Goal: Browse casually: Explore the website without a specific task or goal

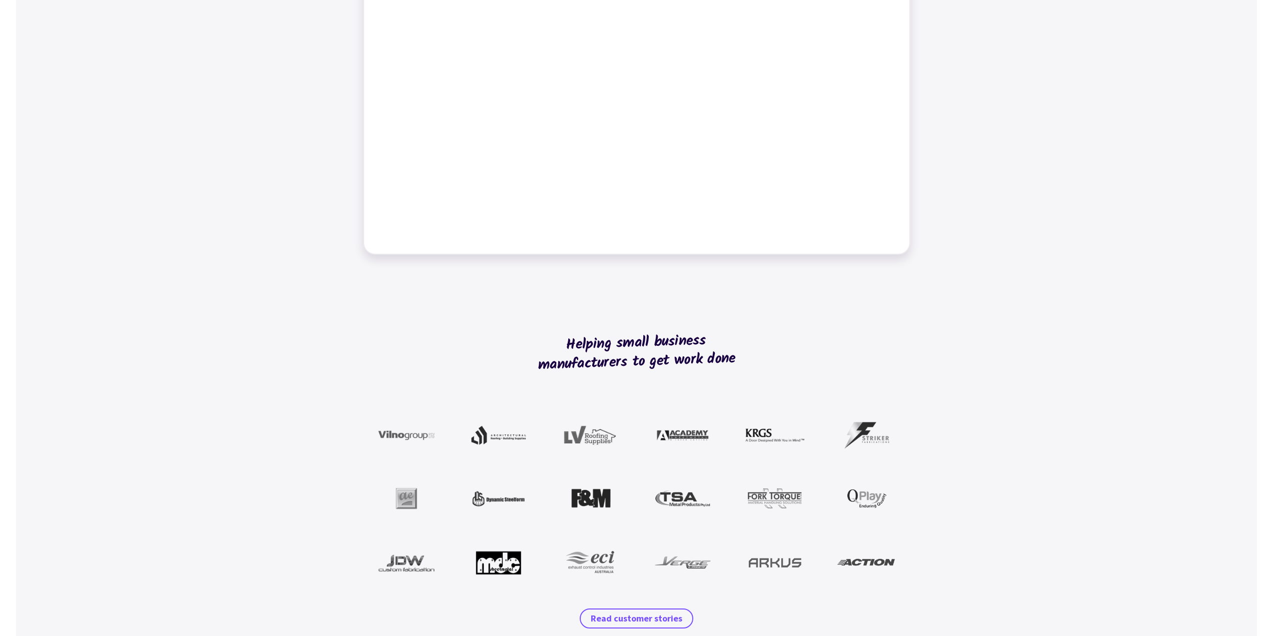
scroll to position [650, 0]
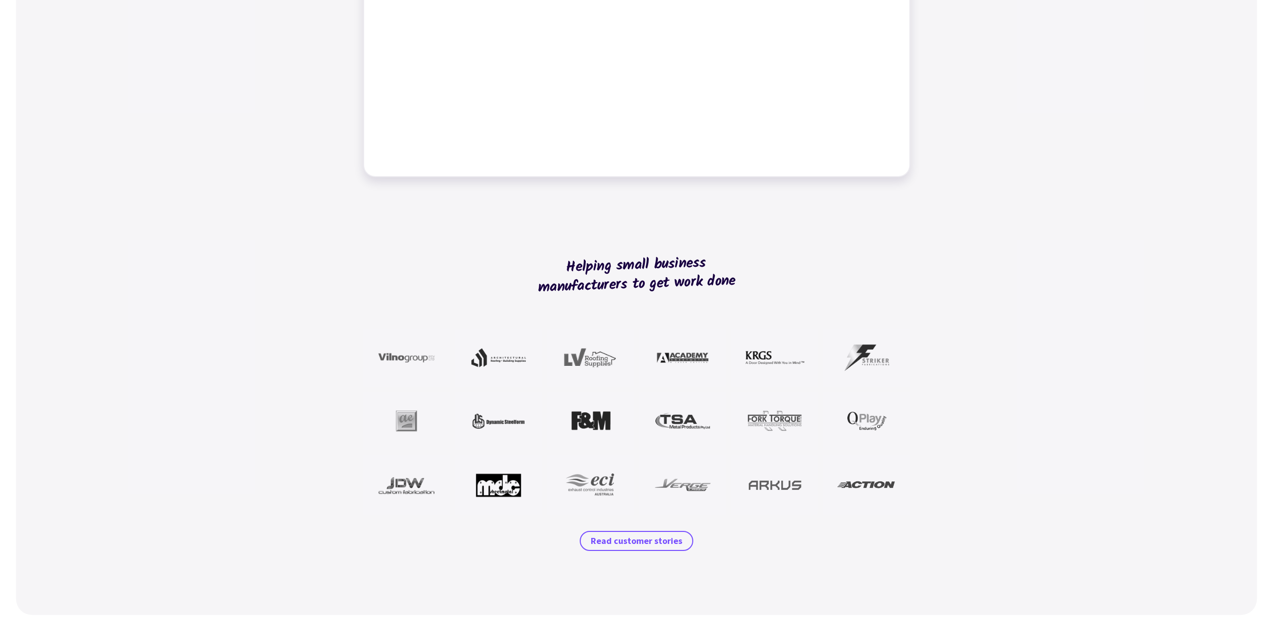
drag, startPoint x: 736, startPoint y: 282, endPoint x: 537, endPoint y: 271, distance: 199.5
click at [540, 272] on h2 "Helping small business manufacturers to get work done" at bounding box center [637, 275] width 224 height 116
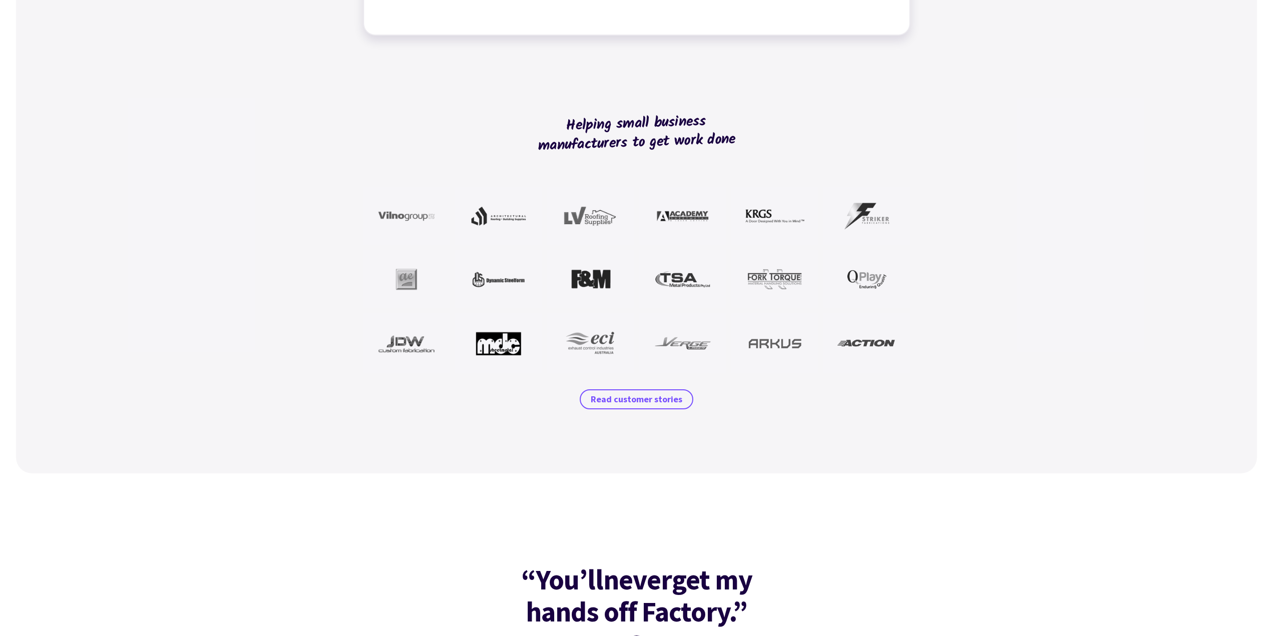
scroll to position [801, 0]
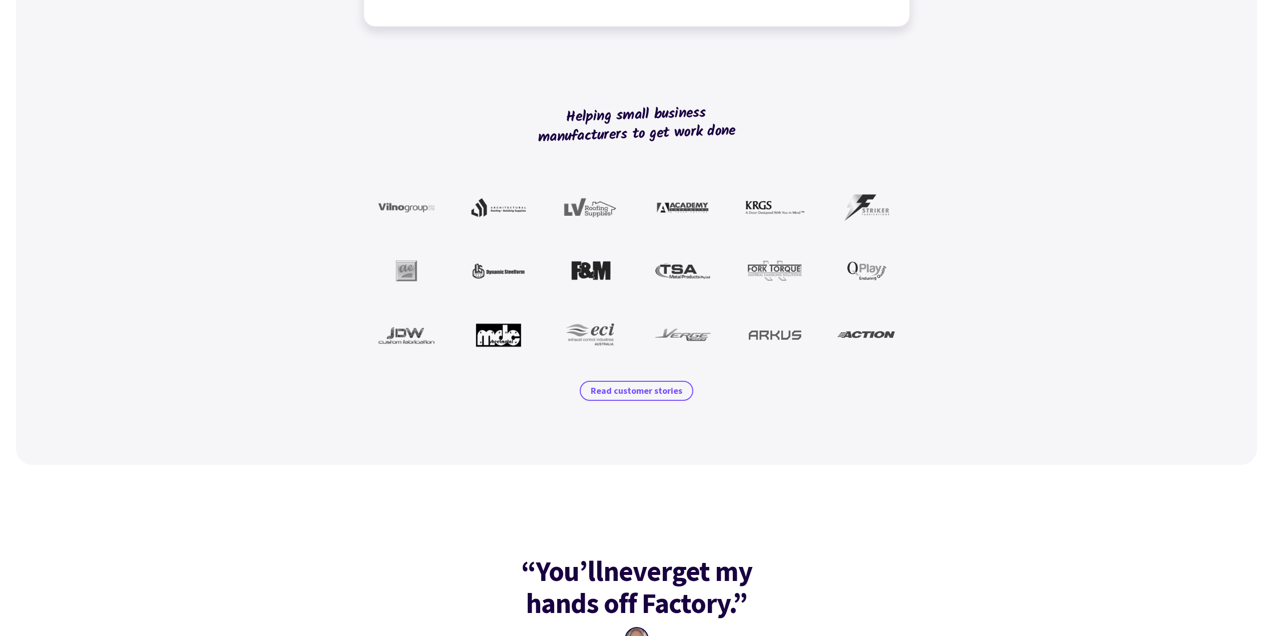
click at [997, 240] on div "Helping small business manufacturers to get work done Read customer stories" at bounding box center [636, 252] width 1241 height 426
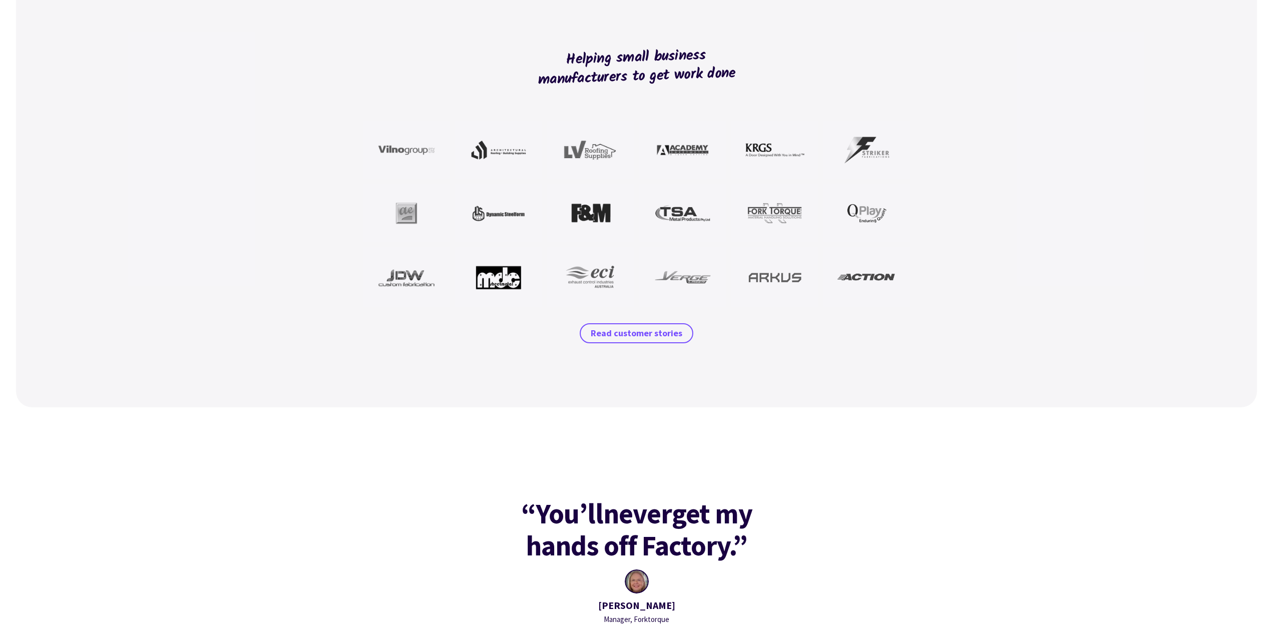
scroll to position [851, 0]
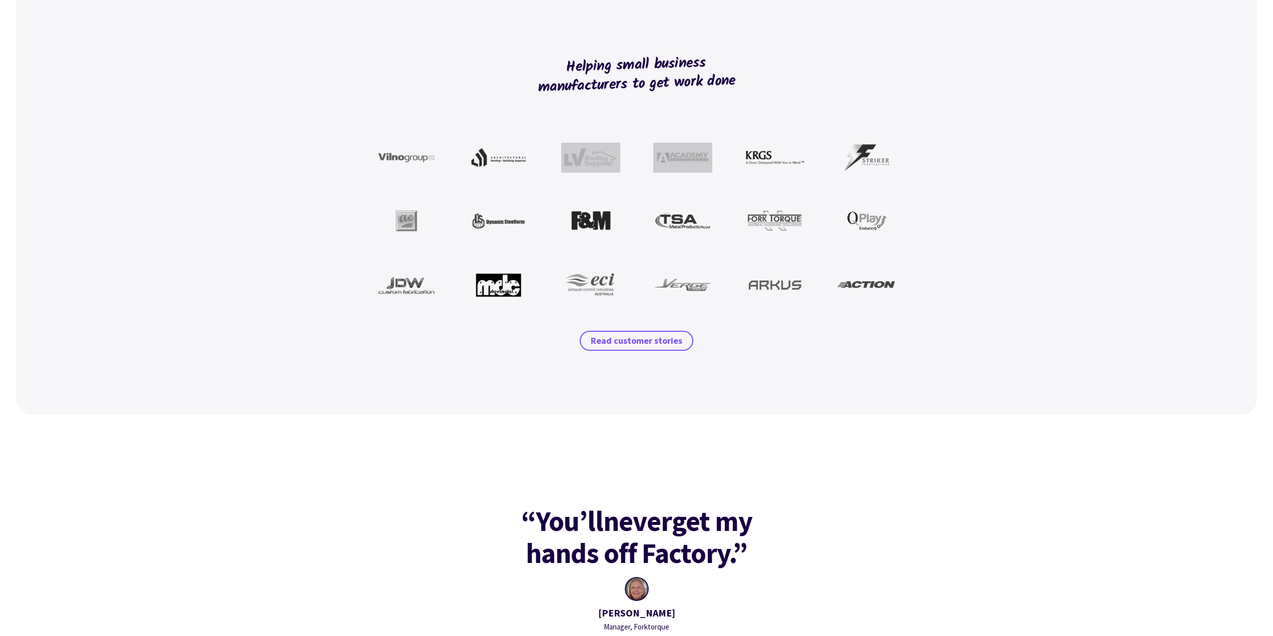
drag, startPoint x: 548, startPoint y: 150, endPoint x: 668, endPoint y: 167, distance: 121.4
click at [664, 167] on figure at bounding box center [636, 222] width 547 height 186
click at [691, 165] on img at bounding box center [682, 158] width 59 height 30
click at [628, 181] on figure at bounding box center [590, 158] width 87 height 58
click at [928, 208] on div "Helping small business manufacturers to get work done Read customer stories" at bounding box center [636, 202] width 1241 height 426
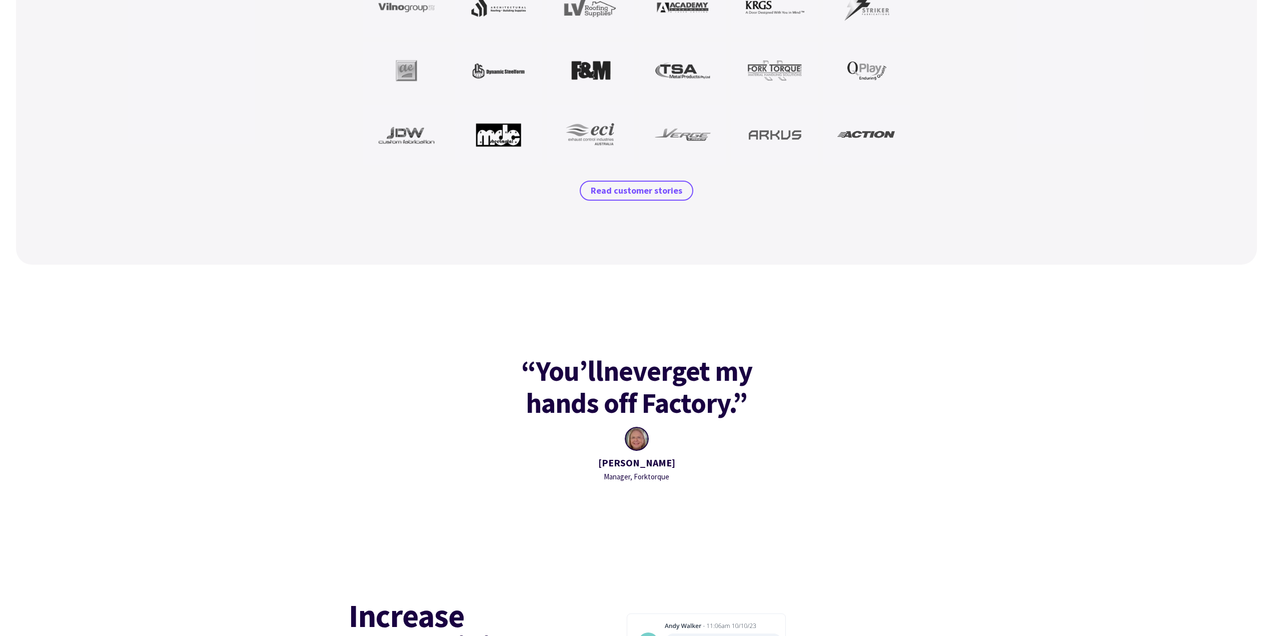
click at [928, 208] on div "Helping small business manufacturers to get work done Read customer stories" at bounding box center [636, 52] width 1241 height 426
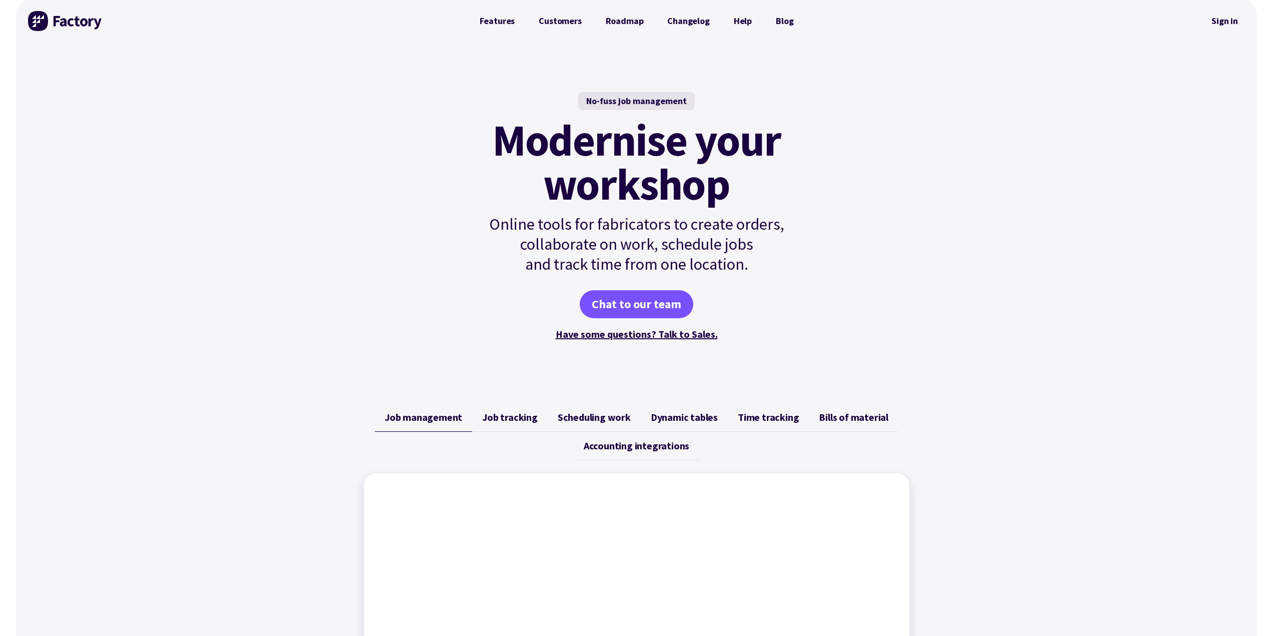
scroll to position [0, 0]
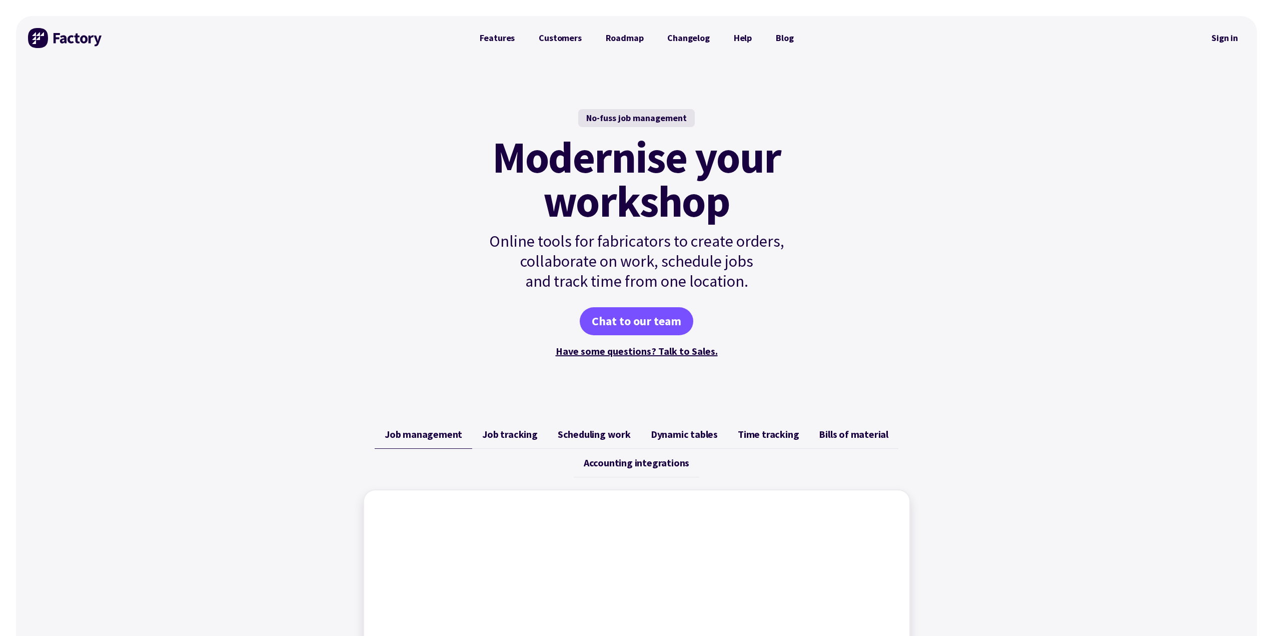
click at [989, 244] on div "No-fuss job management Modernise your workshop Online tools for fabricators to …" at bounding box center [636, 234] width 1241 height 348
click at [937, 230] on div "No-fuss job management Modernise your workshop Online tools for fabricators to …" at bounding box center [636, 234] width 1241 height 348
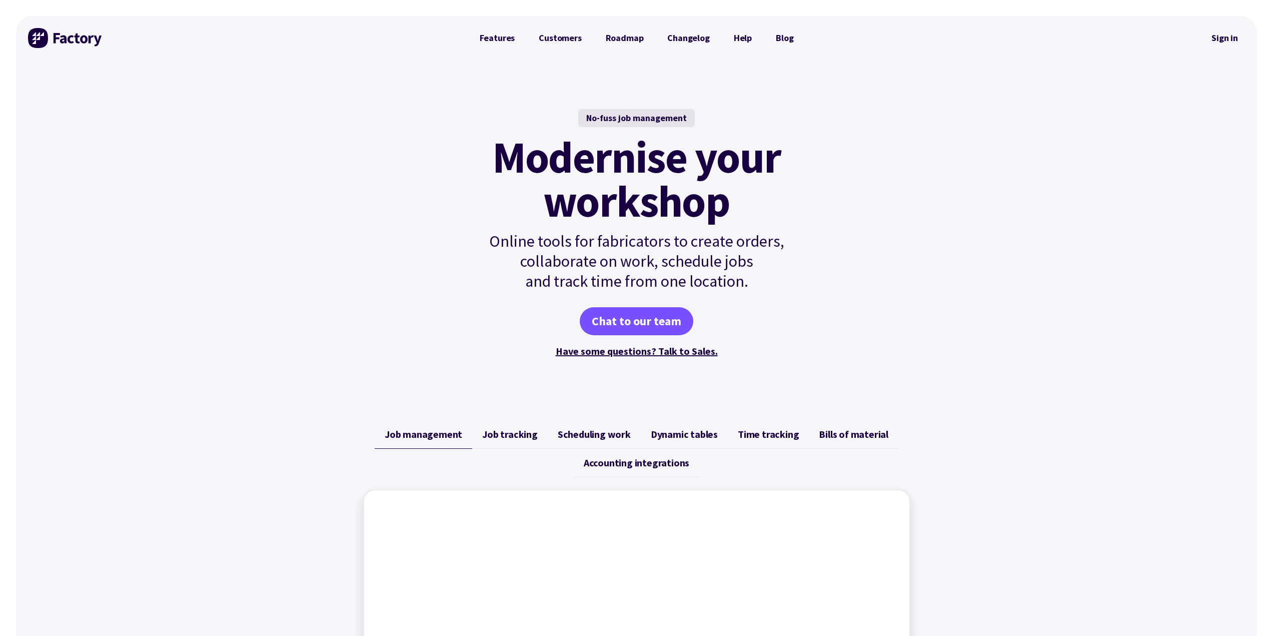
click at [937, 230] on div "No-fuss job management Modernise your workshop Online tools for fabricators to …" at bounding box center [636, 234] width 1241 height 348
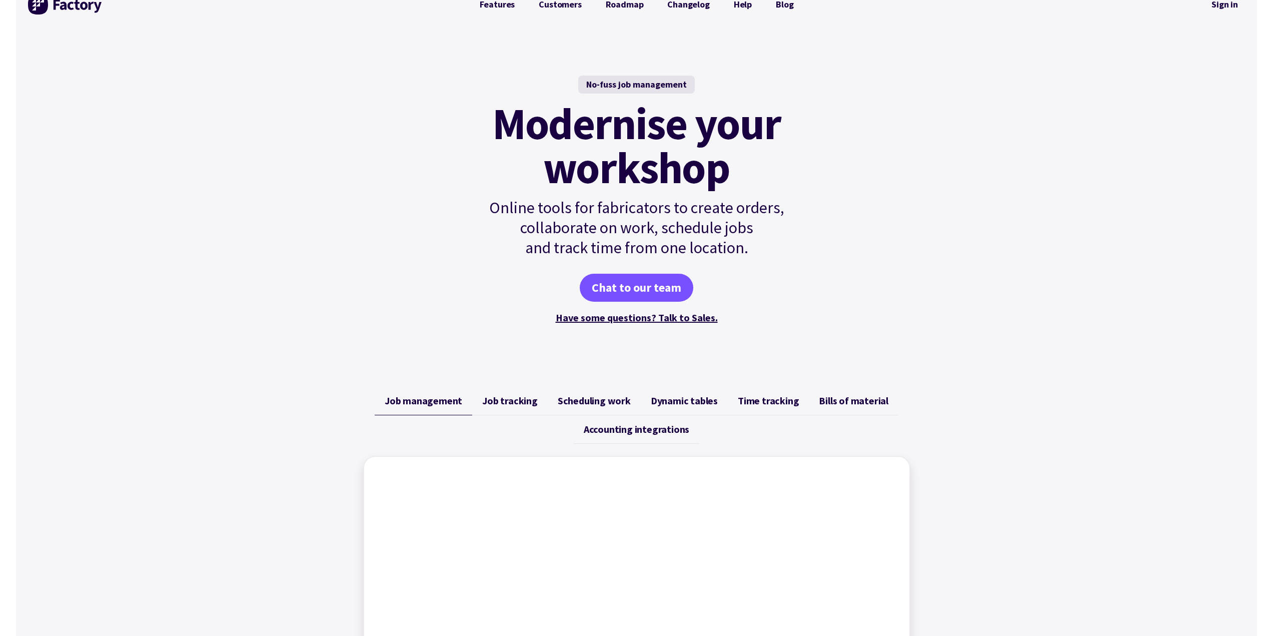
scroll to position [50, 0]
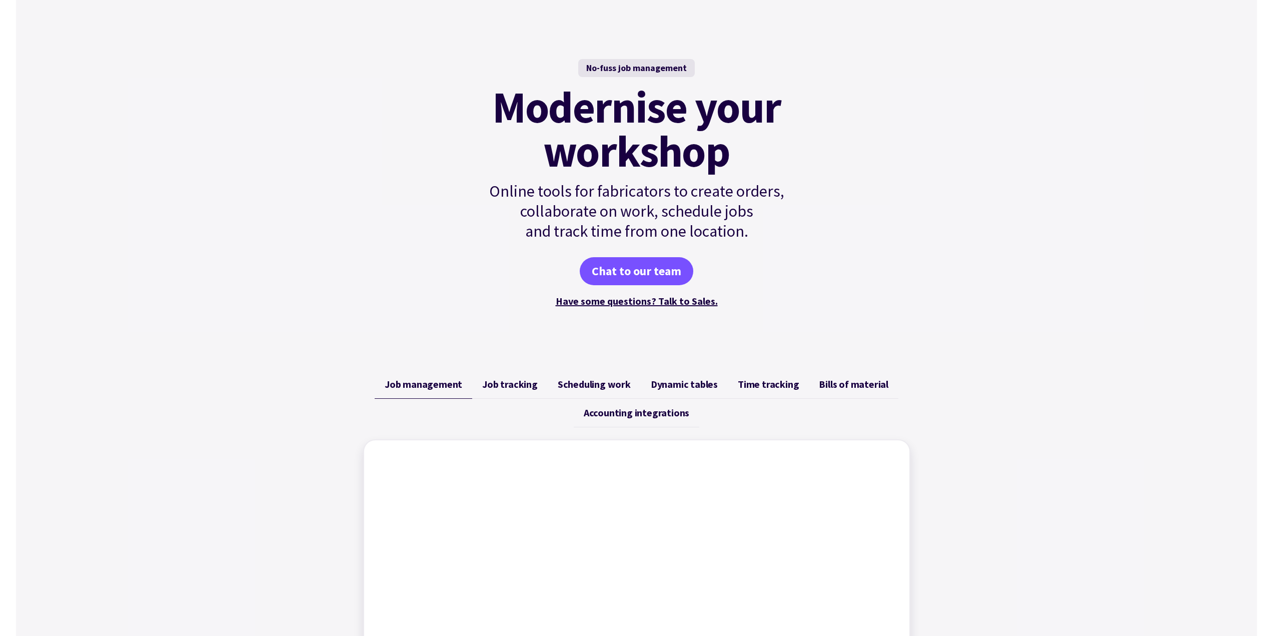
click at [937, 230] on div "No-fuss job management Modernise your workshop Online tools for fabricators to …" at bounding box center [636, 184] width 1241 height 348
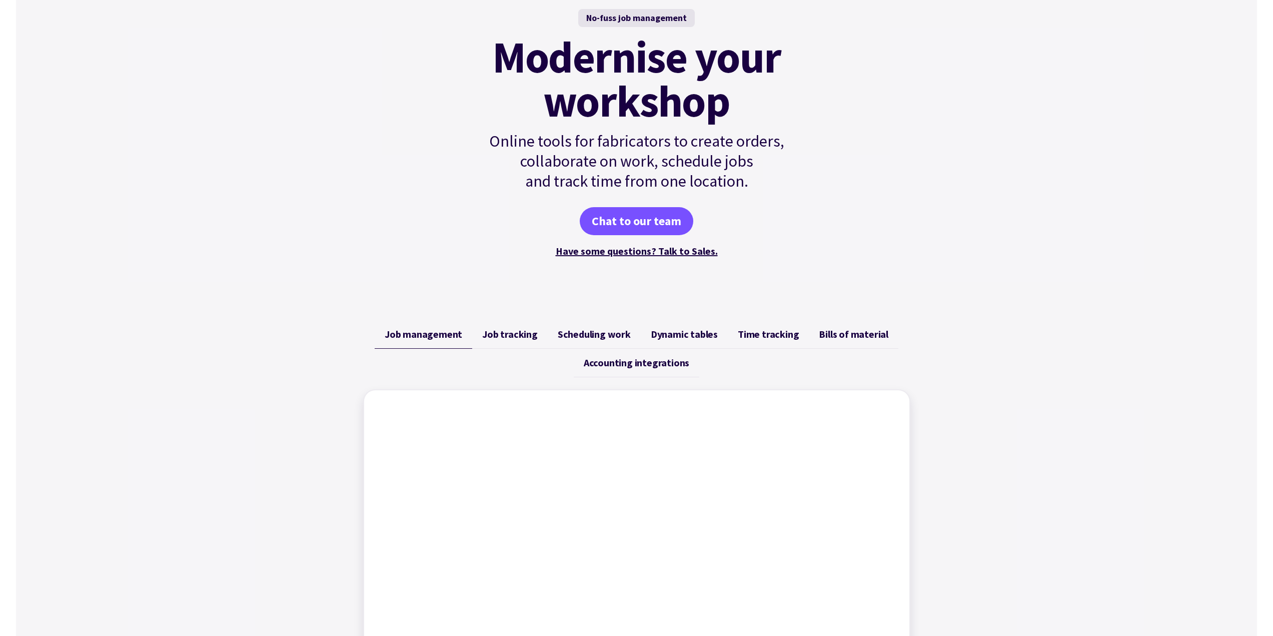
click at [897, 277] on div "No-fuss job management Modernise your workshop Online tools for fabricators to …" at bounding box center [636, 134] width 1241 height 348
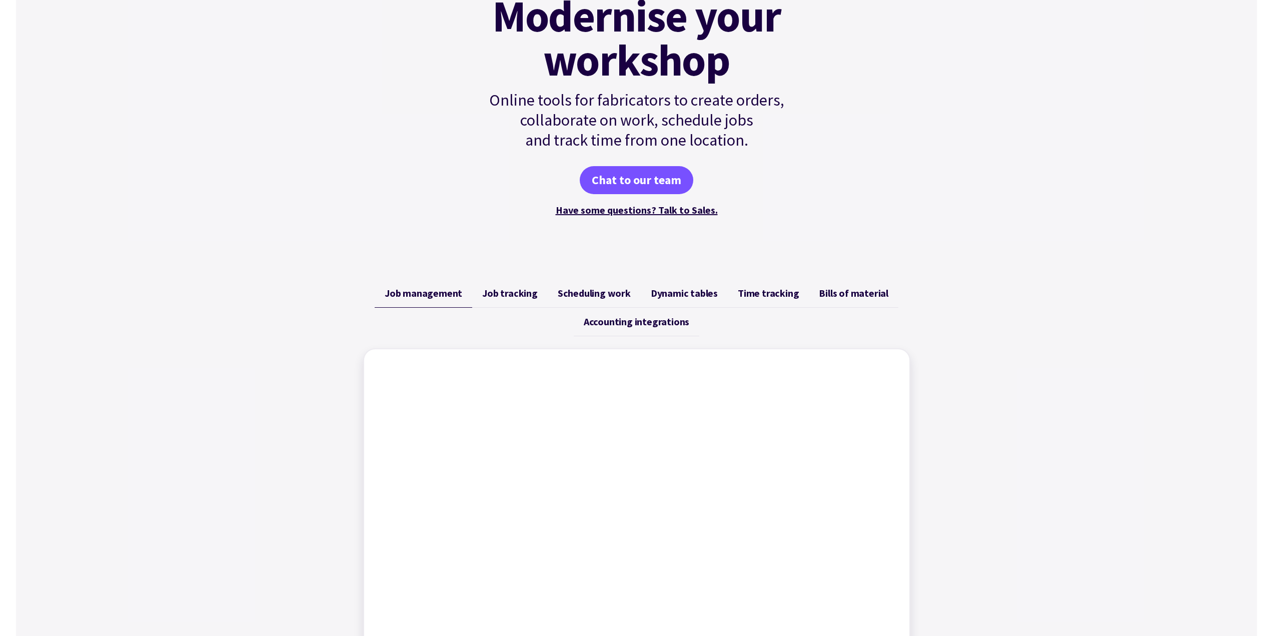
scroll to position [350, 0]
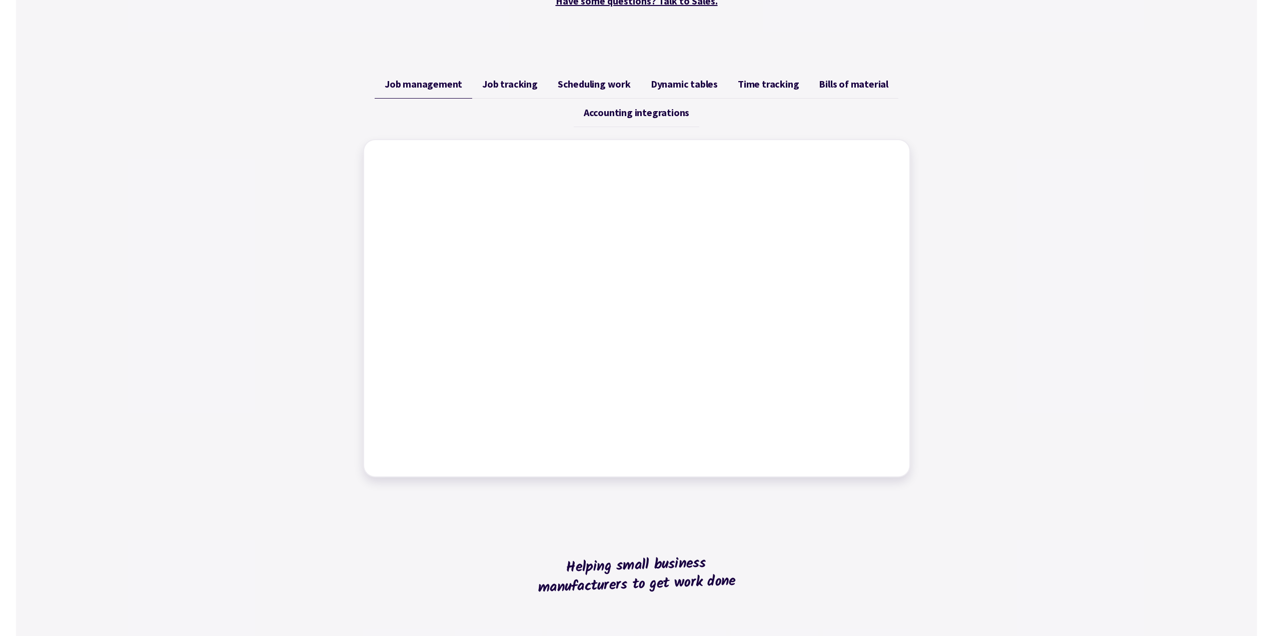
click at [976, 279] on div "Job management Job tracking Scheduling work Dynamic tables Time tracking Bills …" at bounding box center [636, 273] width 1241 height 431
